Goal: Navigation & Orientation: Find specific page/section

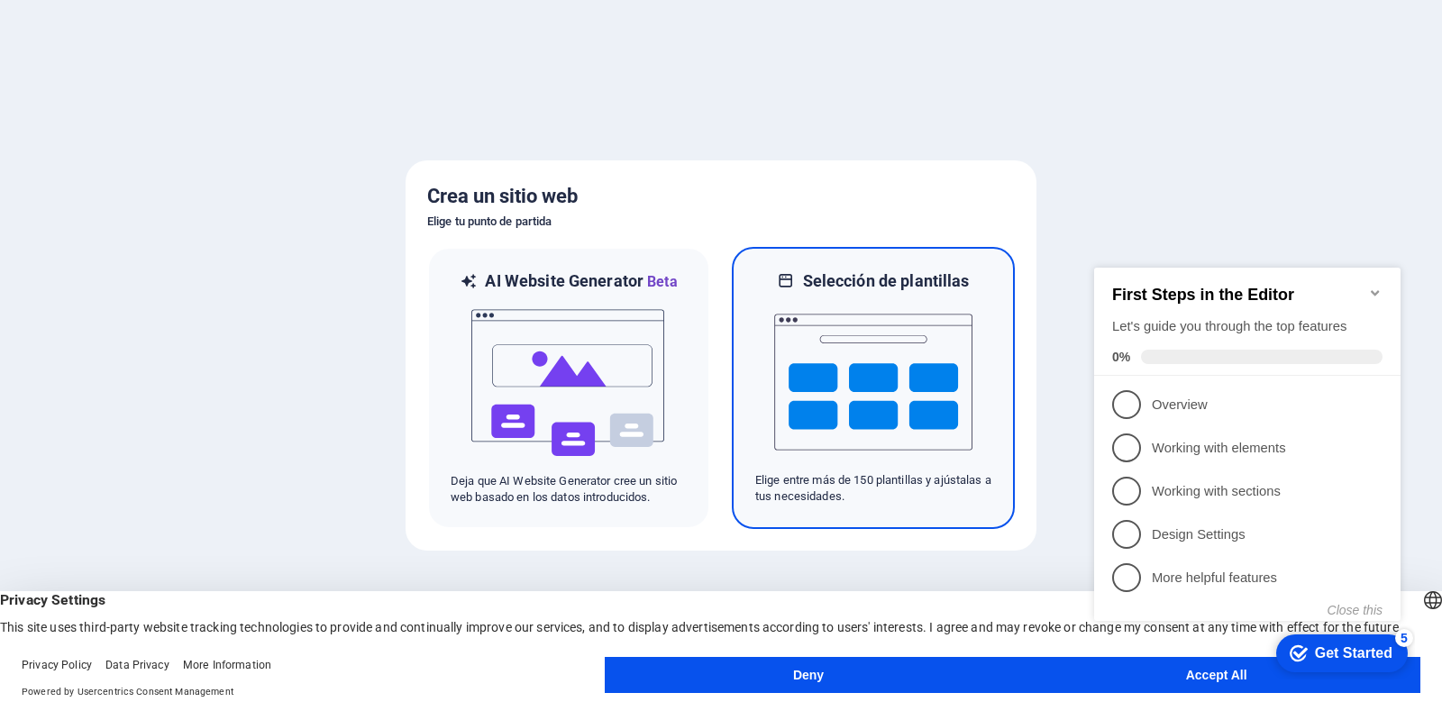
click at [838, 325] on img at bounding box center [873, 382] width 198 height 180
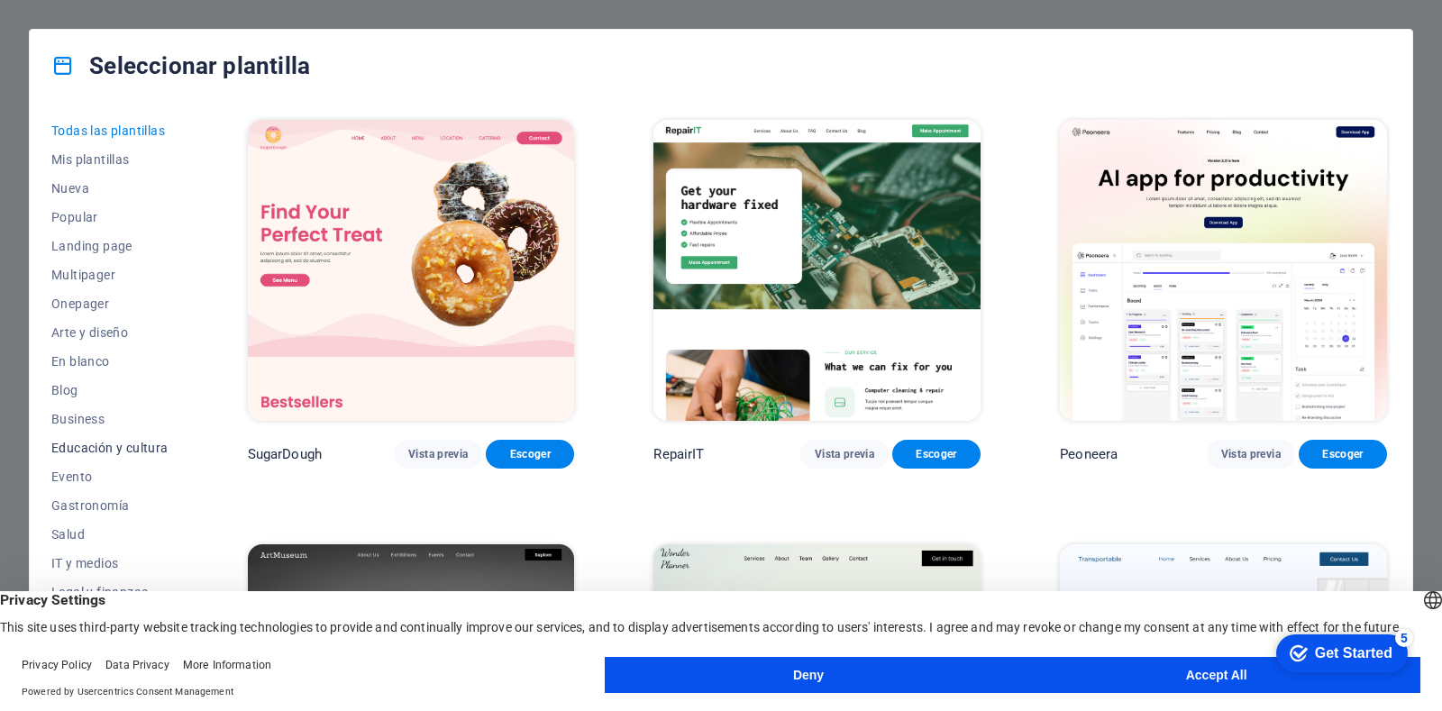
click at [113, 447] on span "Educación y cultura" at bounding box center [109, 448] width 117 height 14
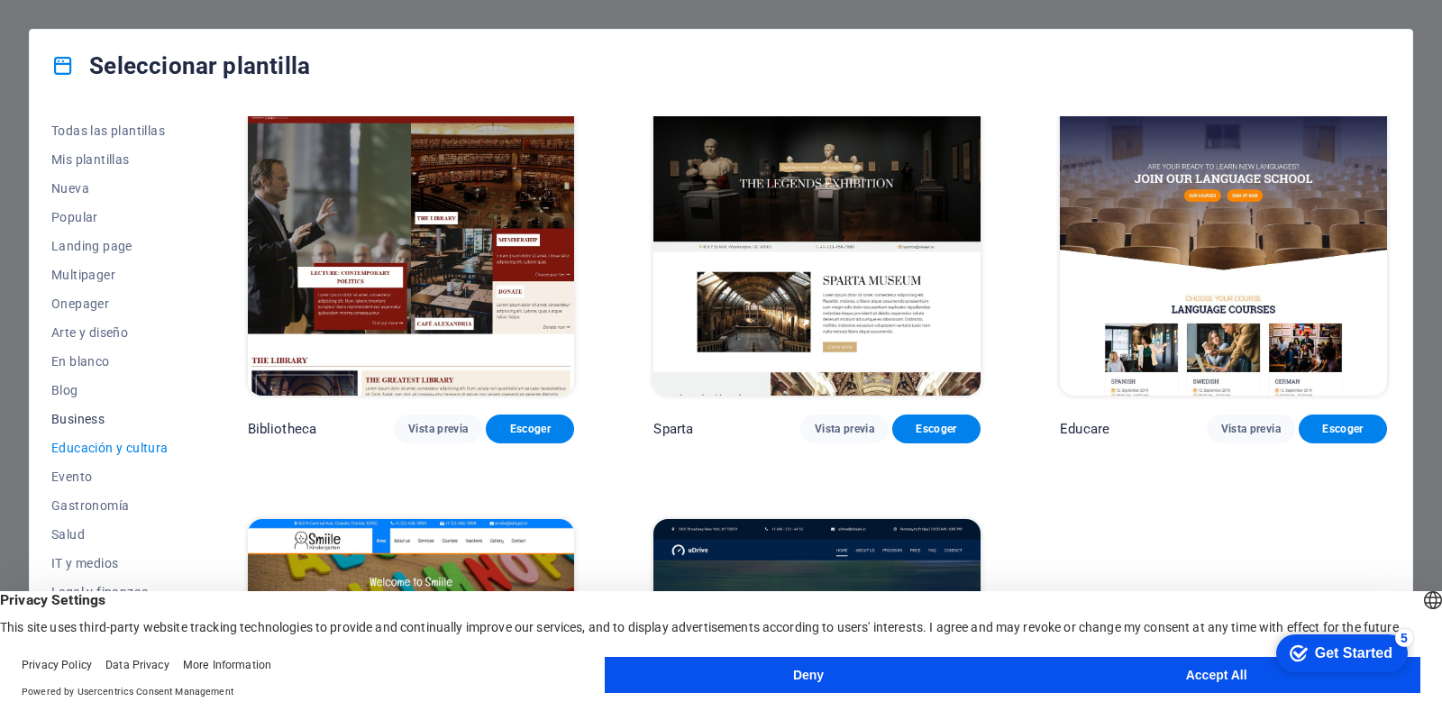
scroll to position [90, 0]
click at [73, 464] on button "IT y medios" at bounding box center [109, 473] width 117 height 29
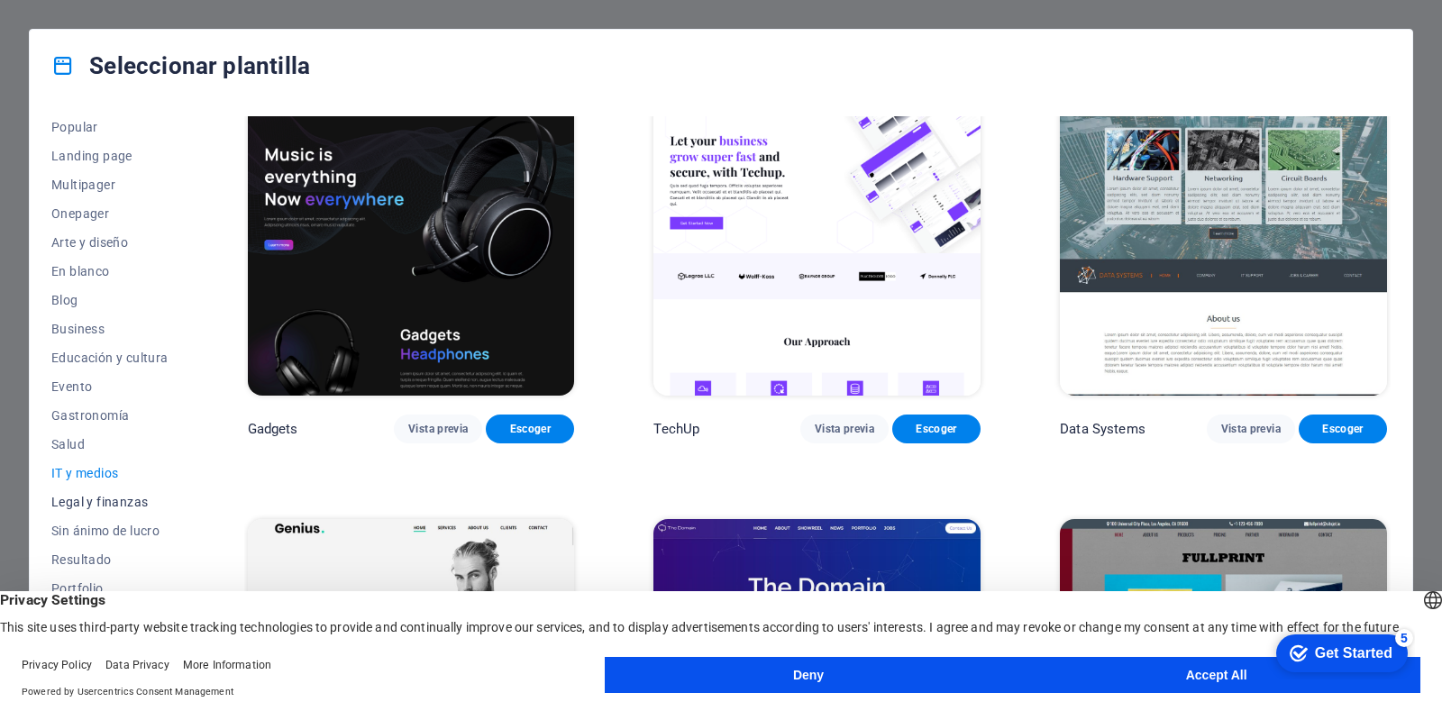
click at [100, 500] on span "Legal y finanzas" at bounding box center [109, 502] width 117 height 14
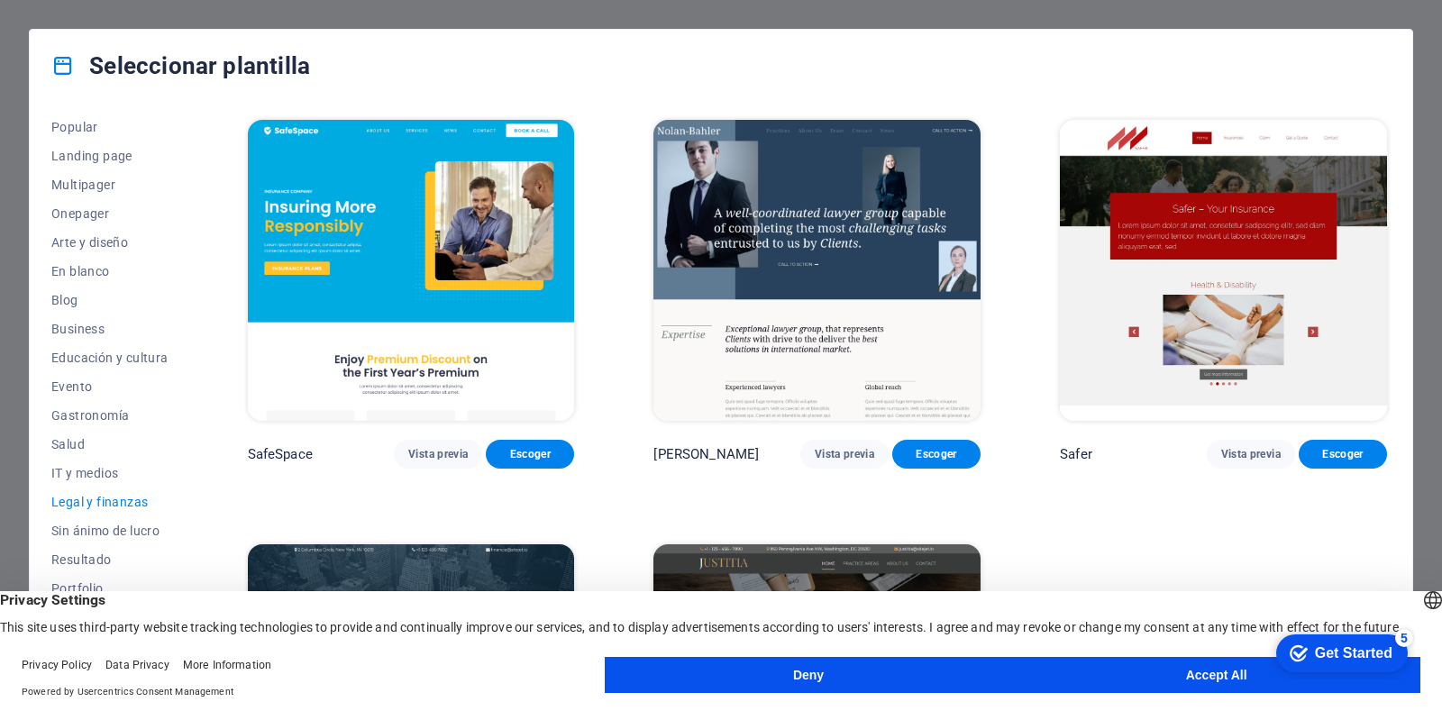
scroll to position [230, 0]
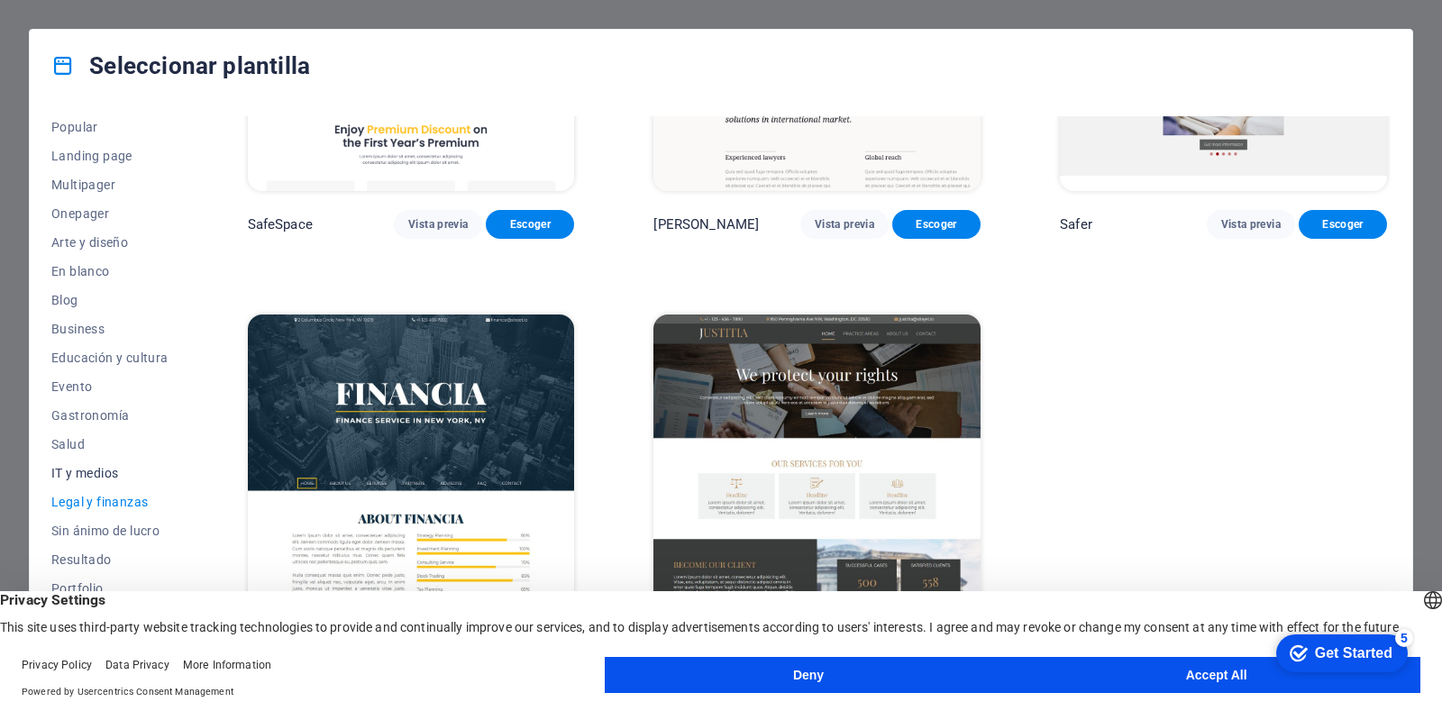
click at [101, 472] on span "IT y medios" at bounding box center [109, 473] width 117 height 14
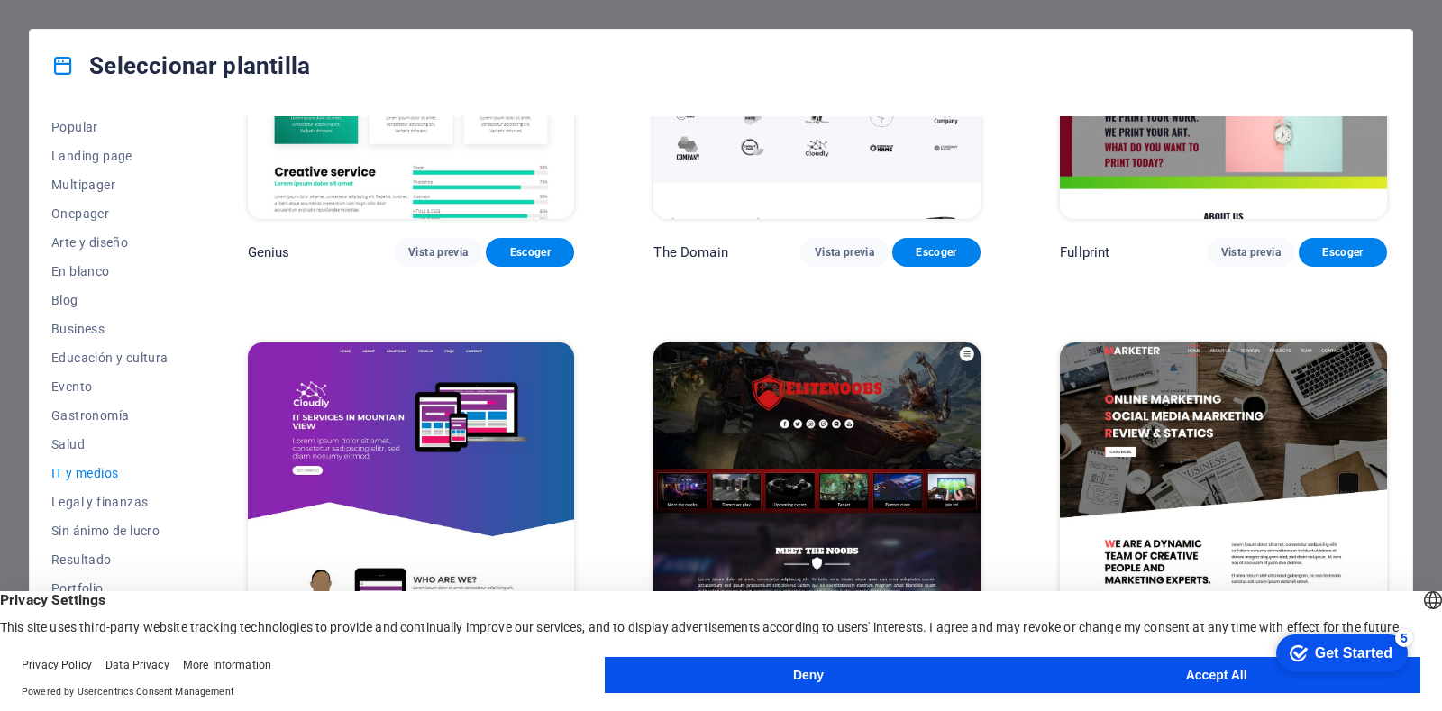
scroll to position [1075, 0]
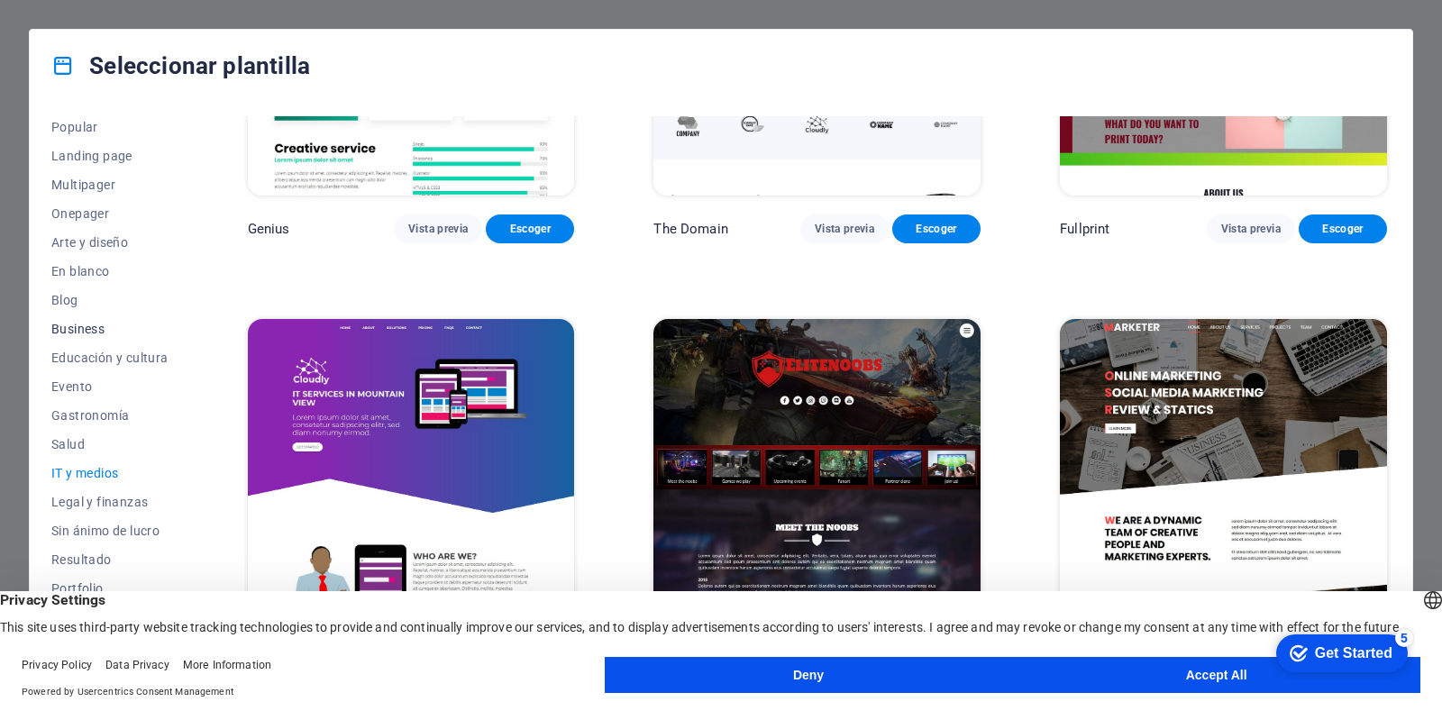
click at [97, 333] on span "Business" at bounding box center [109, 329] width 117 height 14
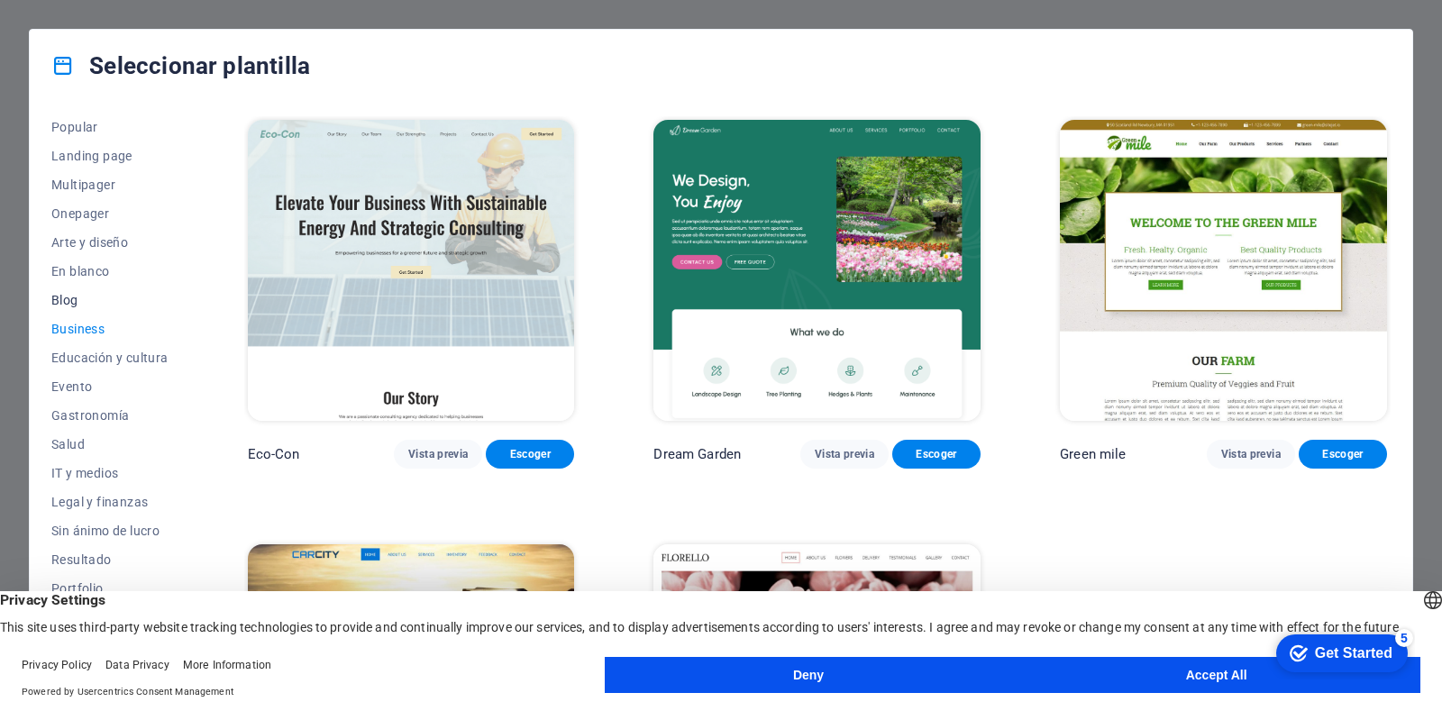
click at [78, 304] on span "Blog" at bounding box center [109, 300] width 117 height 14
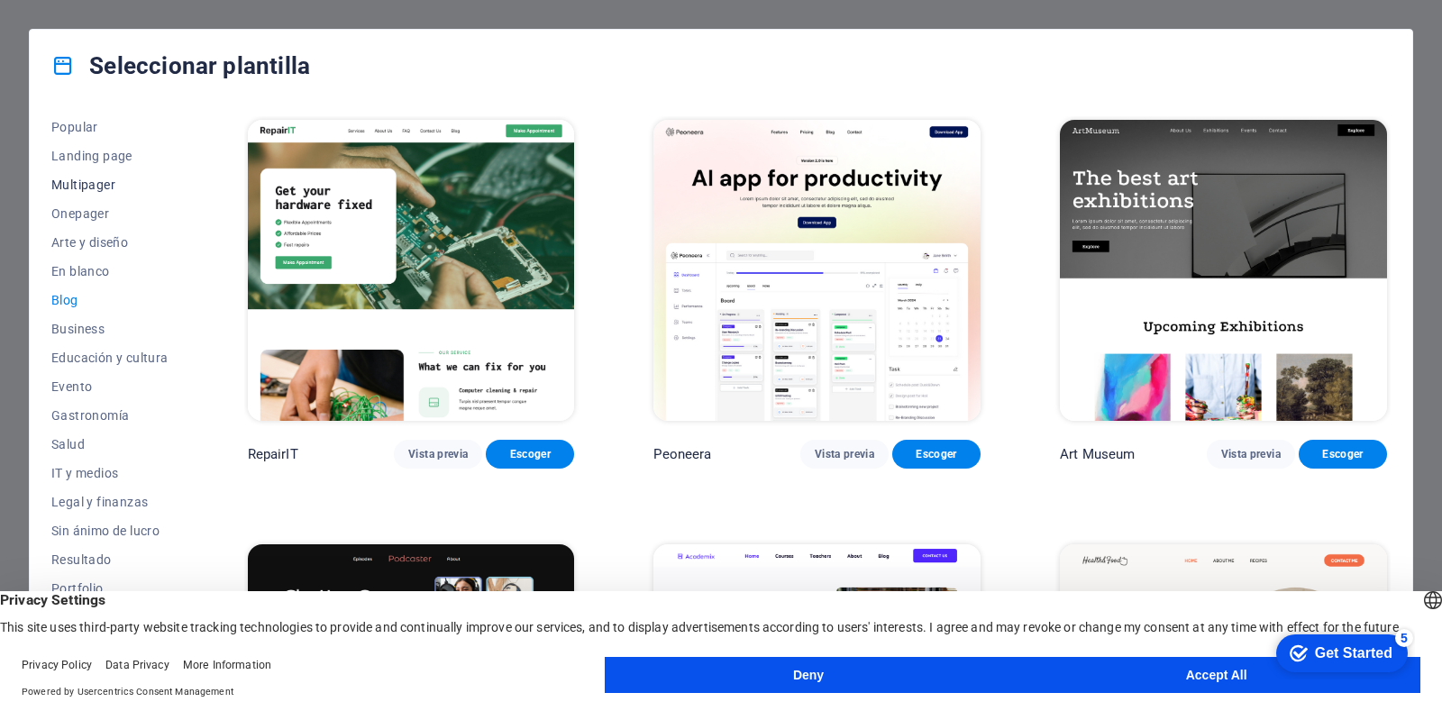
click at [88, 192] on button "Multipager" at bounding box center [109, 184] width 117 height 29
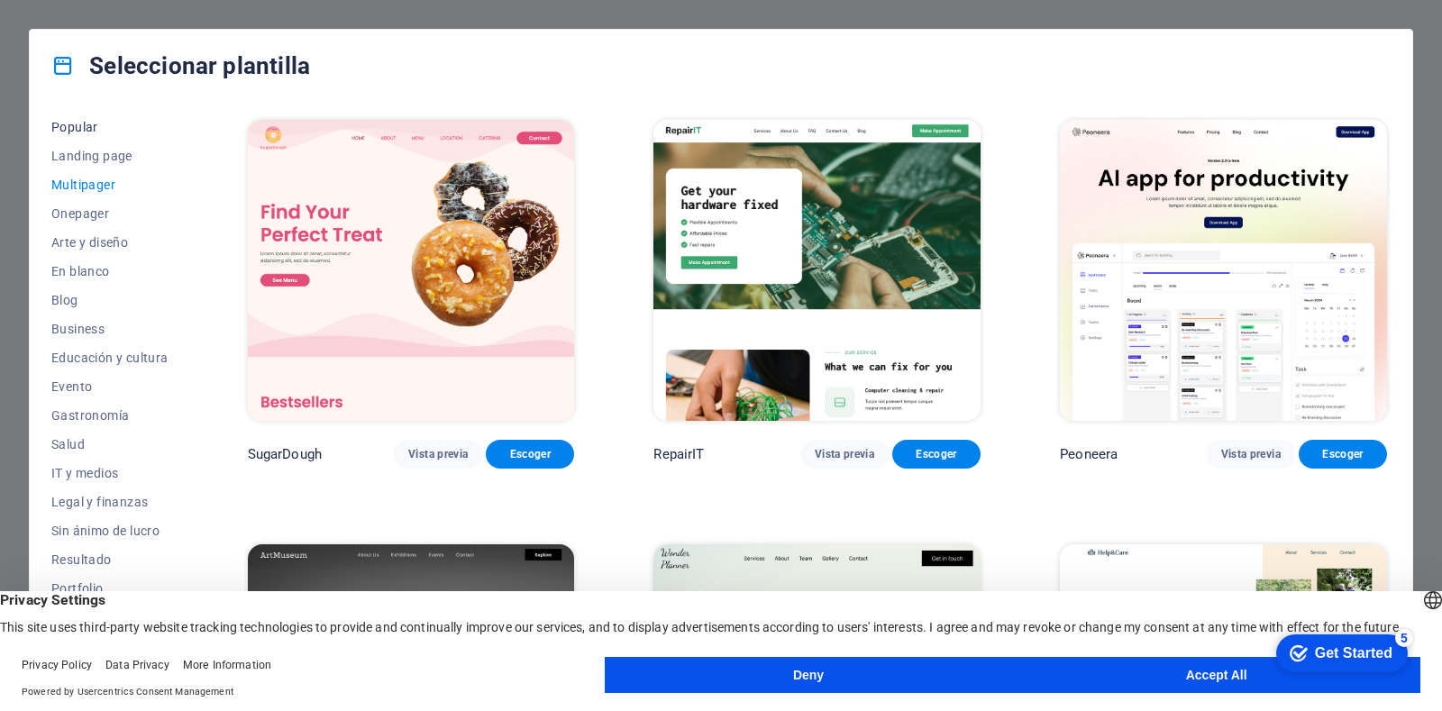
click at [114, 133] on span "Popular" at bounding box center [109, 127] width 117 height 14
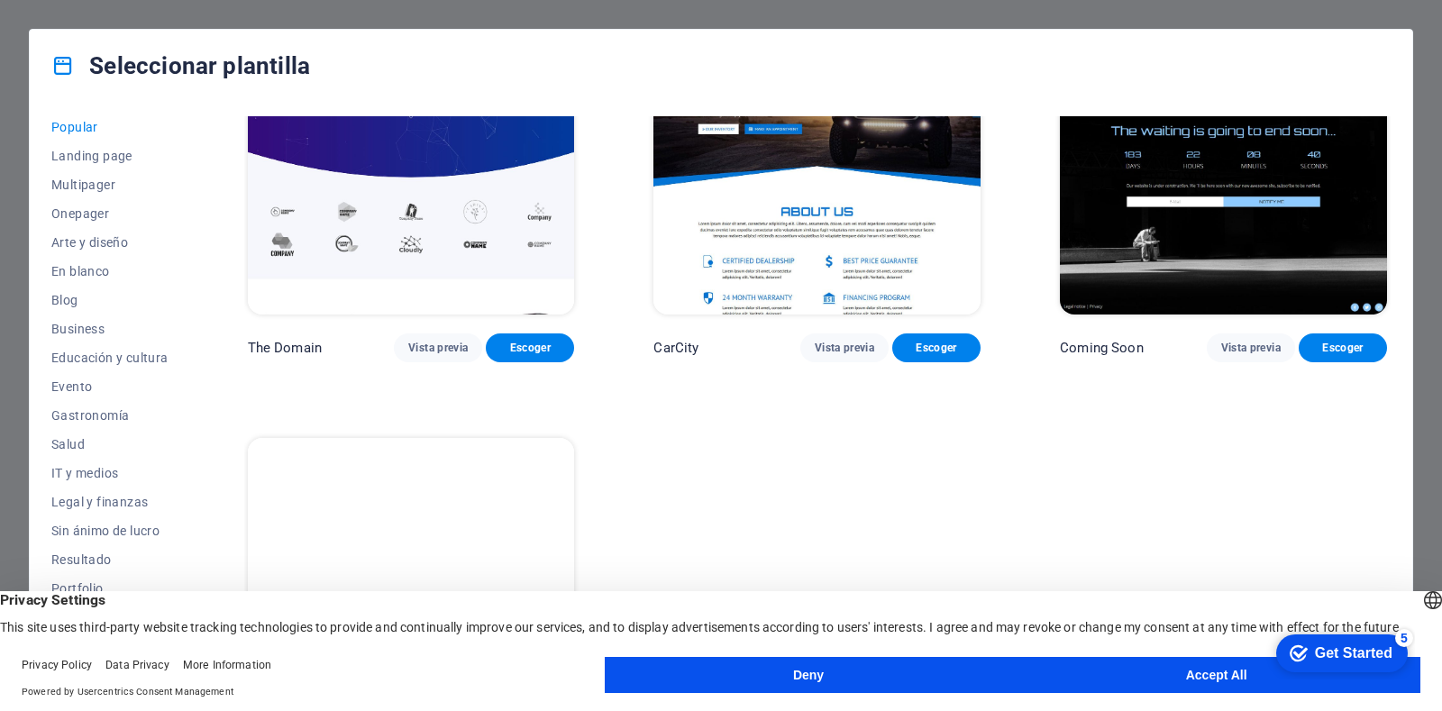
scroll to position [1650, 0]
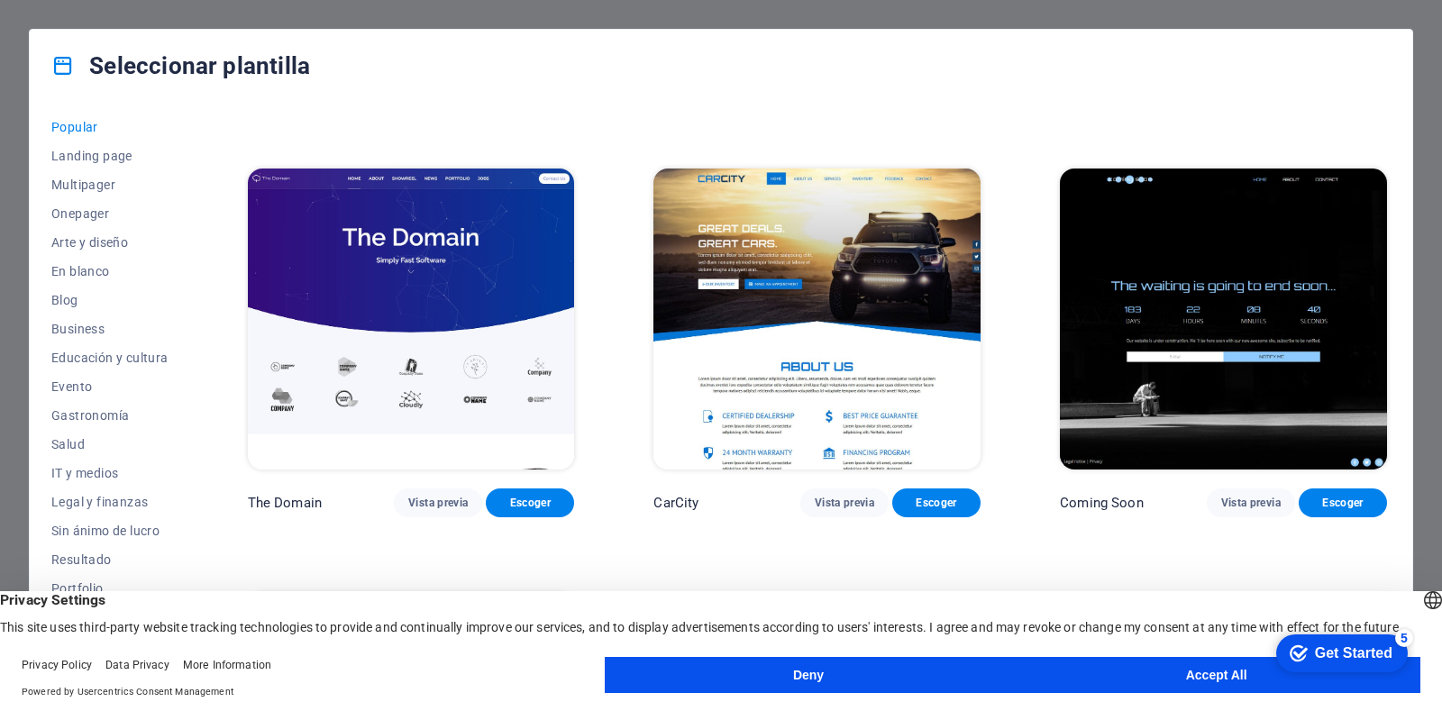
click at [397, 259] on img at bounding box center [411, 319] width 327 height 301
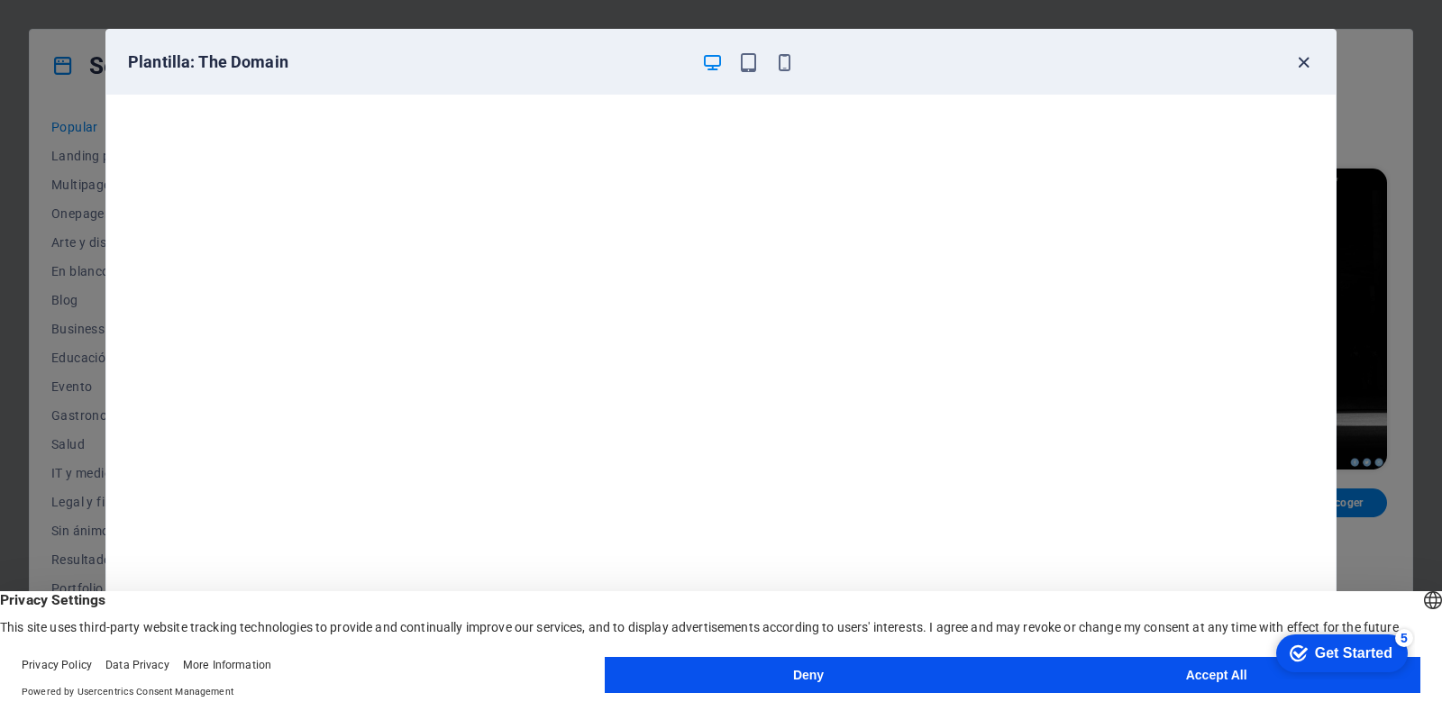
click at [1303, 61] on icon "button" at bounding box center [1303, 62] width 21 height 21
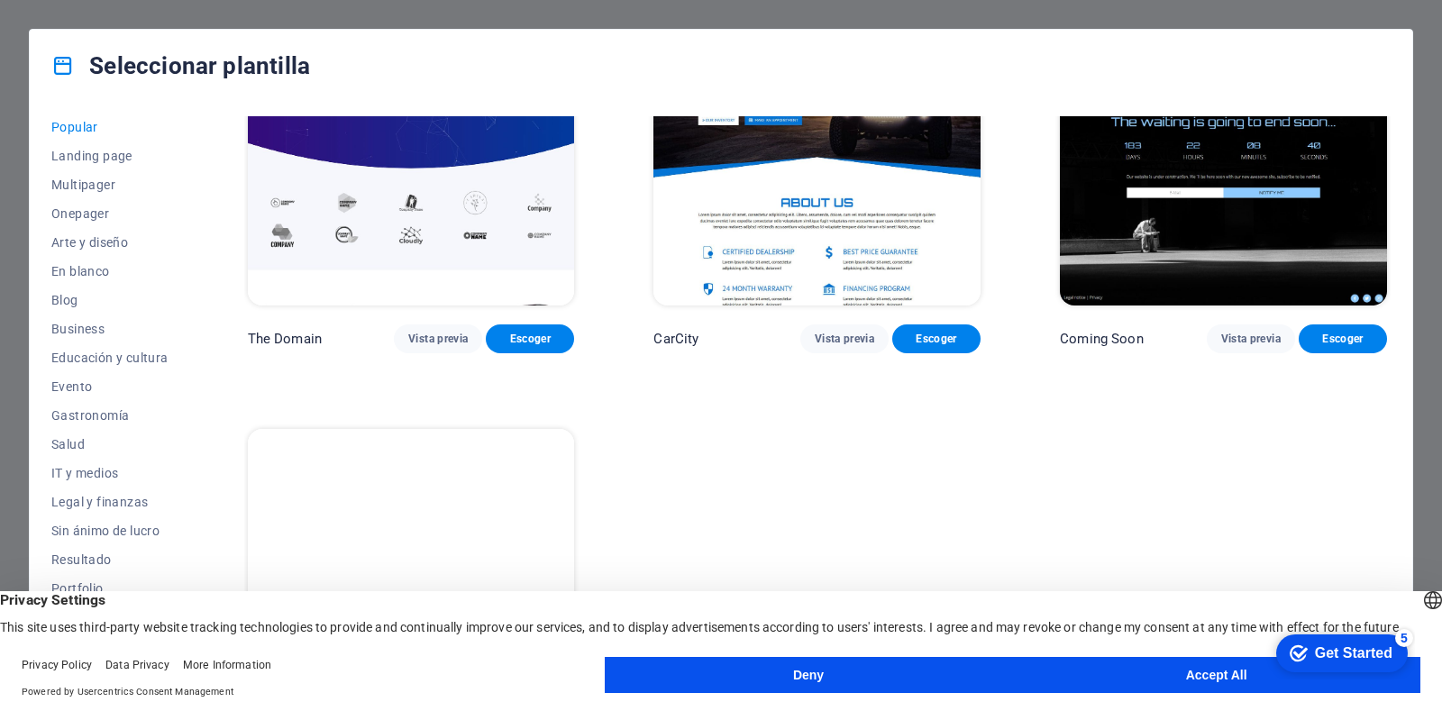
scroll to position [1920, 0]
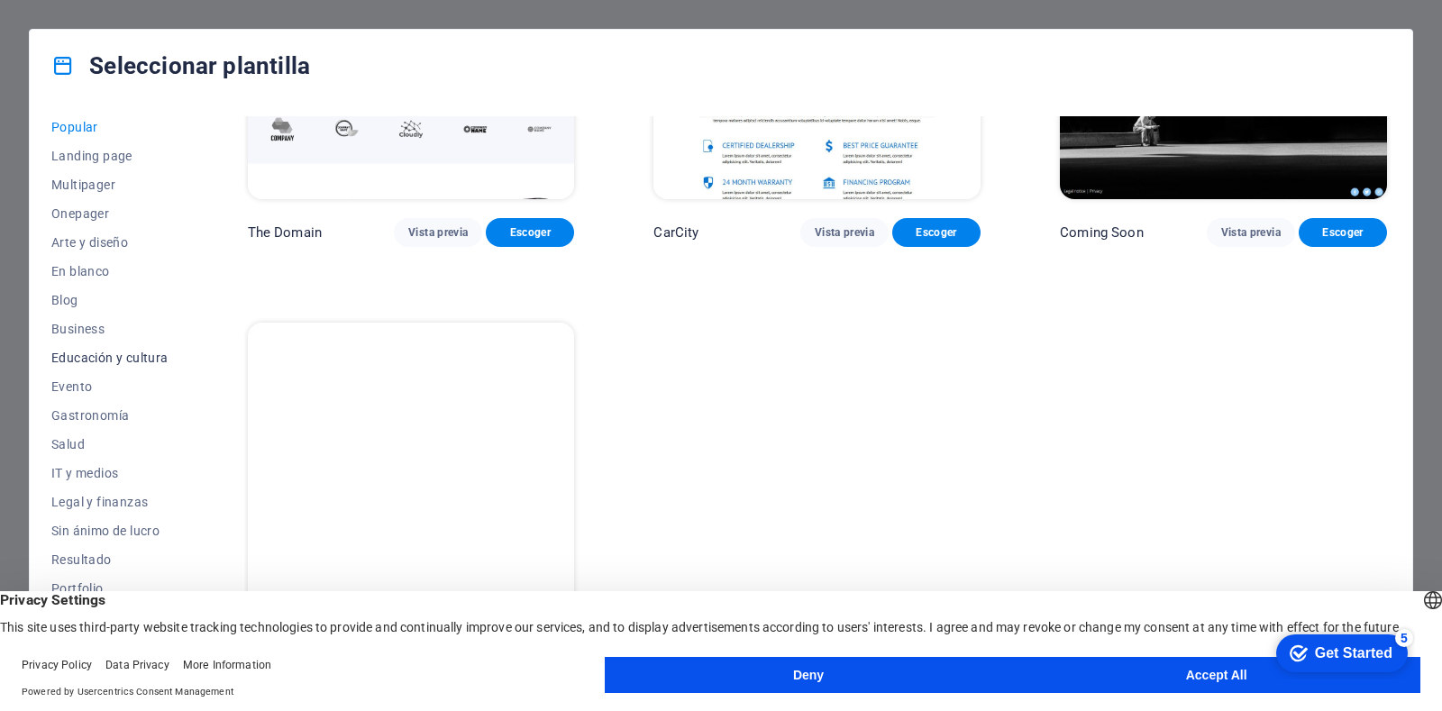
click at [98, 359] on span "Educación y cultura" at bounding box center [109, 358] width 117 height 14
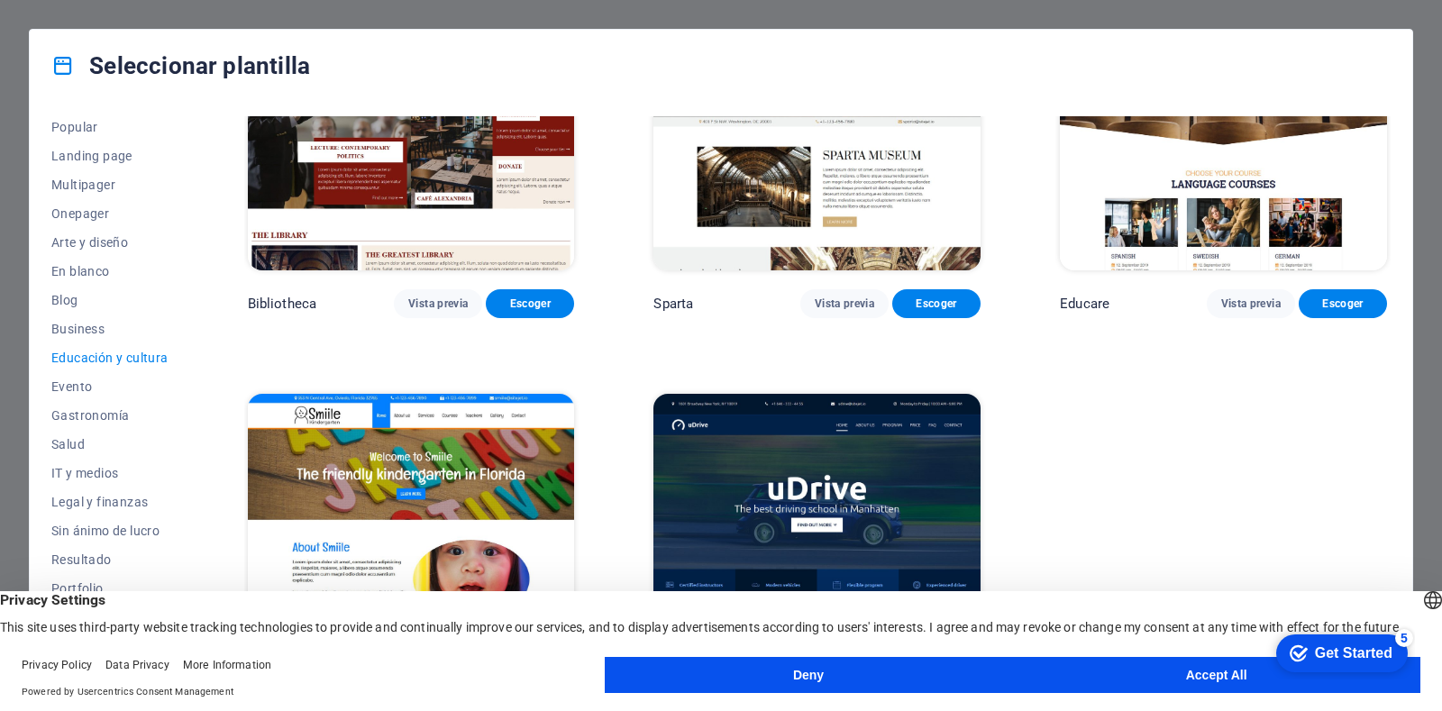
scroll to position [652, 0]
